Goal: Transaction & Acquisition: Purchase product/service

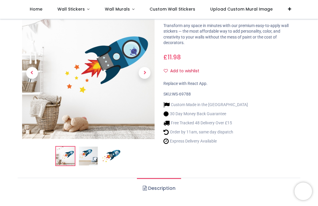
scroll to position [30, 0]
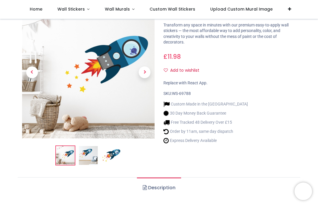
click at [87, 153] on img at bounding box center [88, 155] width 19 height 19
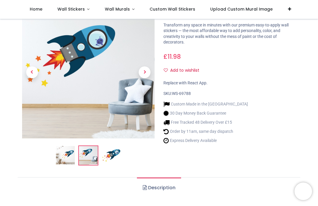
click at [145, 66] on span "Next" at bounding box center [144, 72] width 12 height 12
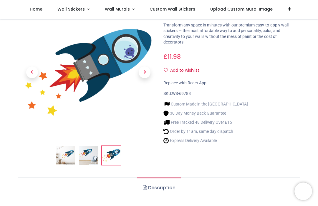
click at [33, 66] on span "Previous" at bounding box center [32, 72] width 12 height 12
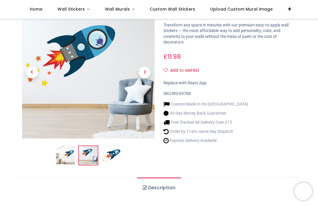
click at [31, 66] on span "Previous" at bounding box center [32, 72] width 12 height 12
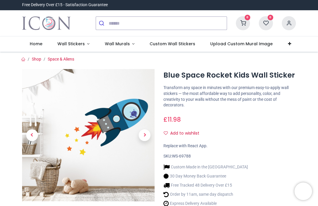
scroll to position [0, 0]
click at [124, 44] on span "Wall Murals" at bounding box center [117, 44] width 25 height 6
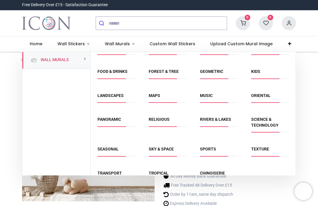
scroll to position [36, 0]
click at [156, 147] on link "Sky & Space" at bounding box center [160, 149] width 25 height 5
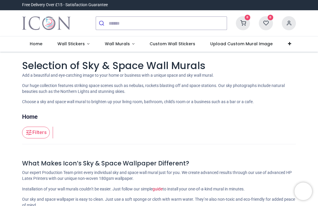
click at [173, 42] on span "Custom Wall Stickers" at bounding box center [172, 44] width 46 height 6
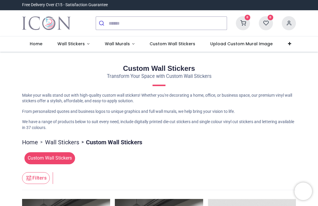
click at [49, 157] on span "Custom Wall Stickers" at bounding box center [49, 158] width 51 height 12
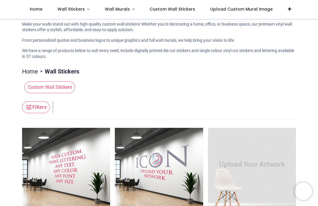
scroll to position [38, 0]
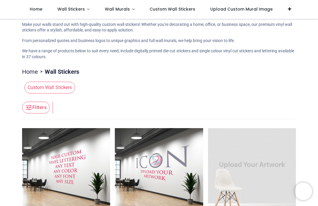
click at [37, 106] on button "Filters" at bounding box center [36, 108] width 28 height 12
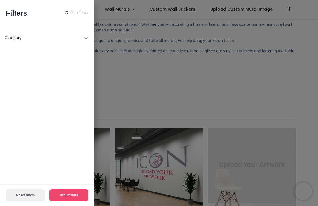
click at [133, 91] on div at bounding box center [159, 103] width 318 height 206
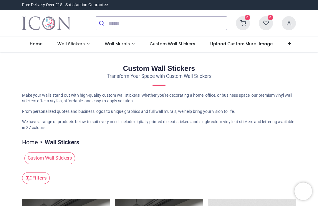
scroll to position [0, 0]
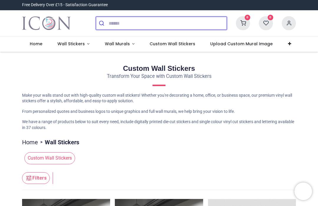
click at [115, 21] on input "search" at bounding box center [167, 23] width 118 height 13
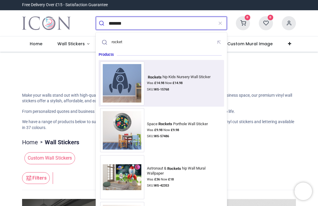
click at [173, 79] on div "Rockets hip Kids Nursery Wall Sticker" at bounding box center [178, 77] width 63 height 5
type input "*******"
click at [102, 23] on button "submit" at bounding box center [102, 23] width 13 height 13
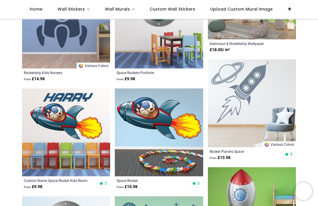
scroll to position [114, 0]
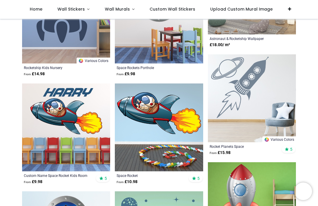
click at [63, 107] on img at bounding box center [66, 128] width 88 height 88
click at [62, 104] on img at bounding box center [66, 128] width 88 height 88
